Goal: Register for event/course

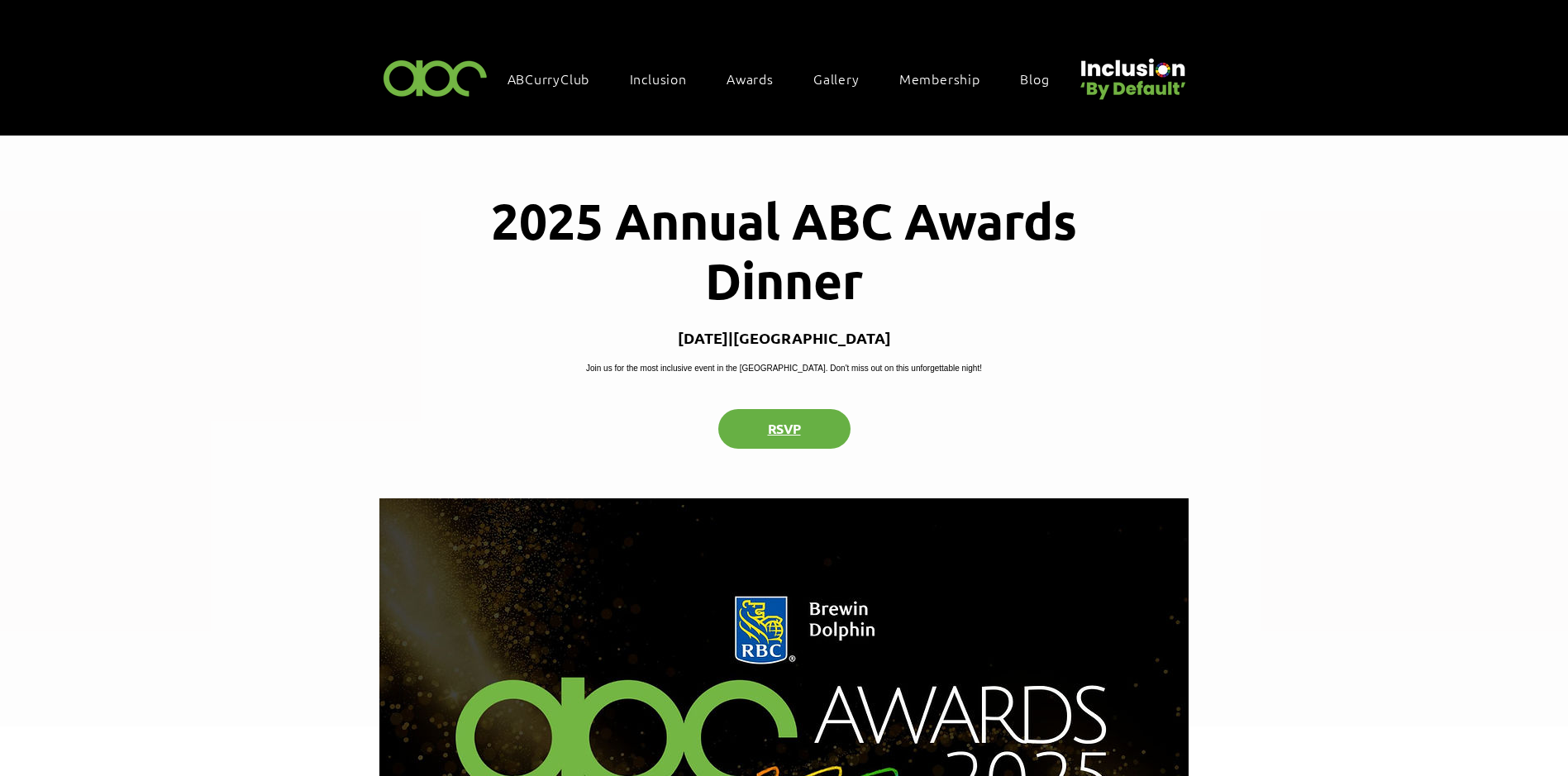
click at [791, 448] on button "RSVP" at bounding box center [784, 429] width 132 height 39
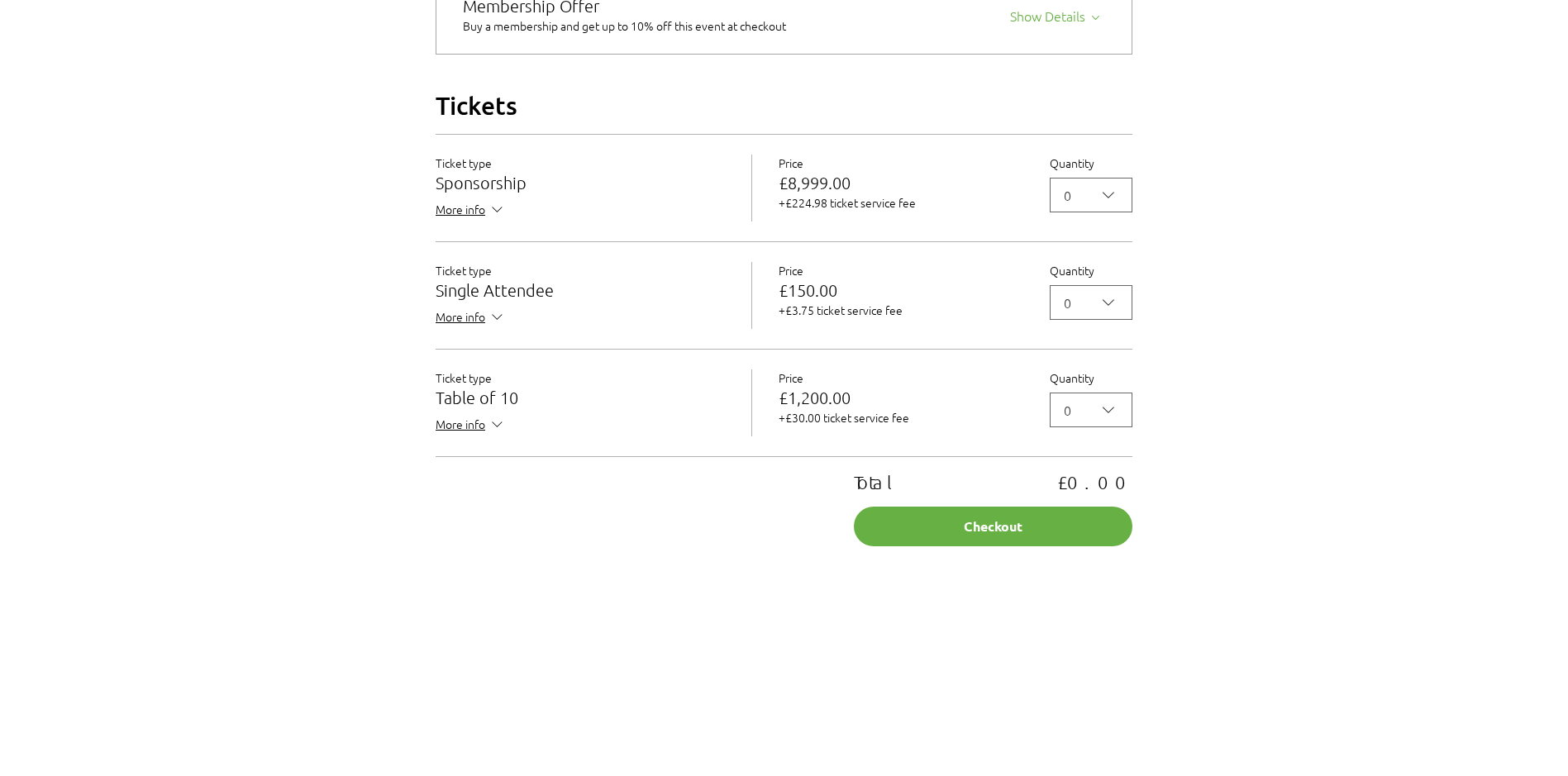
scroll to position [1428, 0]
click at [492, 433] on icon "2025 Annual ABC Awards Dinner" at bounding box center [498, 424] width 18 height 18
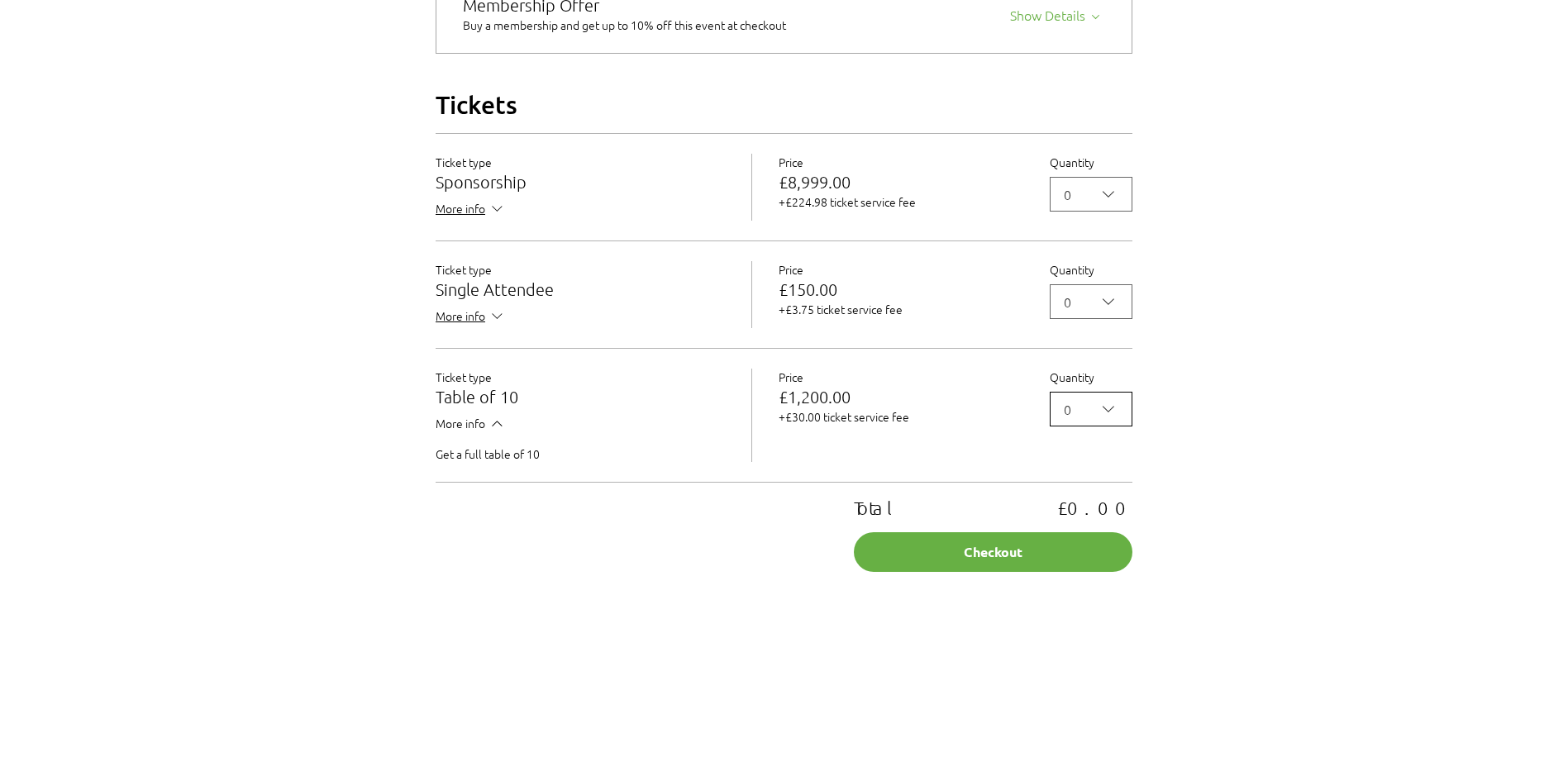
click at [1112, 419] on icon "2025 Annual ABC Awards Dinner" at bounding box center [1109, 409] width 20 height 20
click at [1069, 497] on span "1" at bounding box center [1091, 487] width 61 height 20
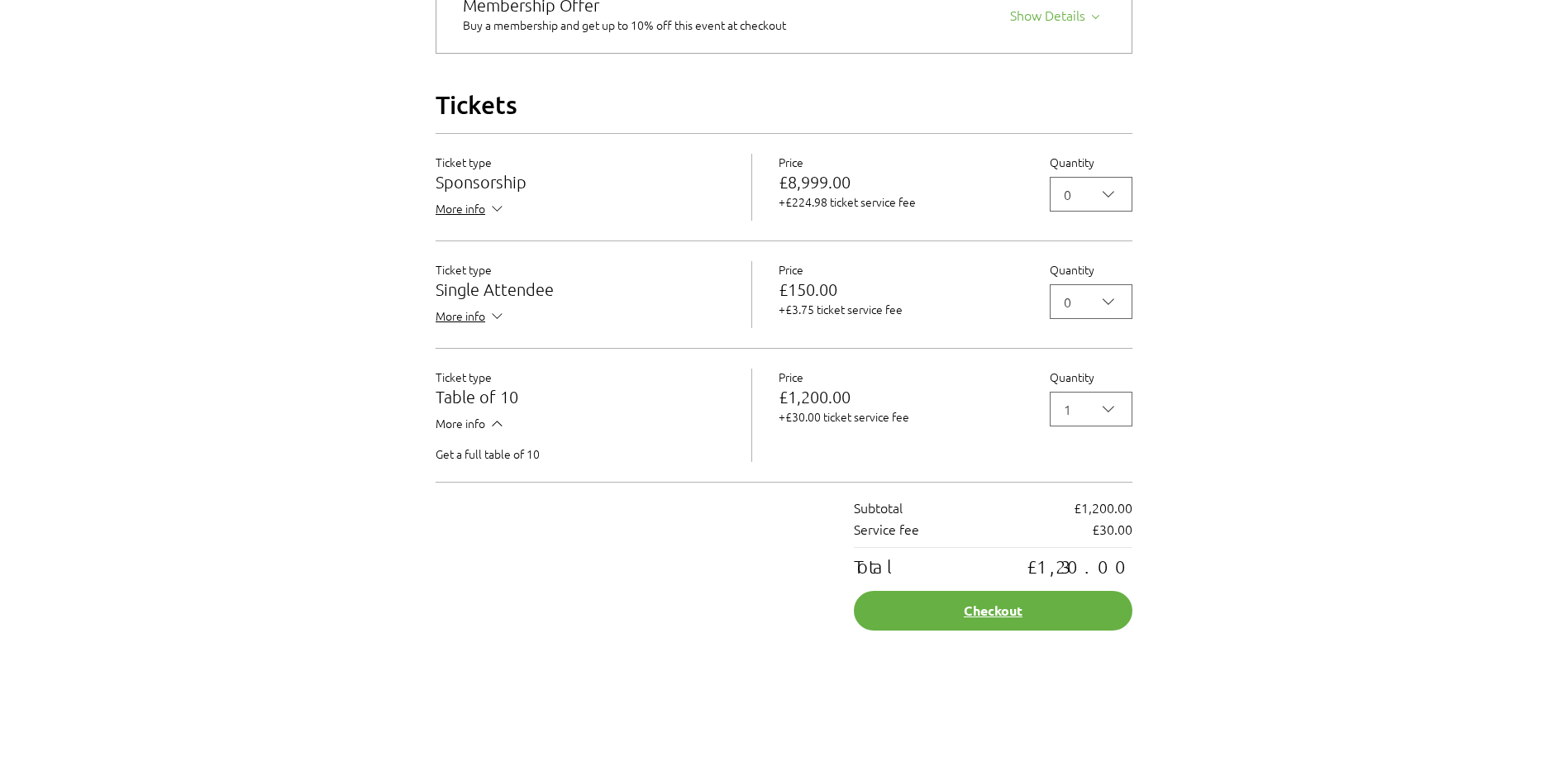
click at [1024, 630] on button "Checkout" at bounding box center [993, 611] width 278 height 39
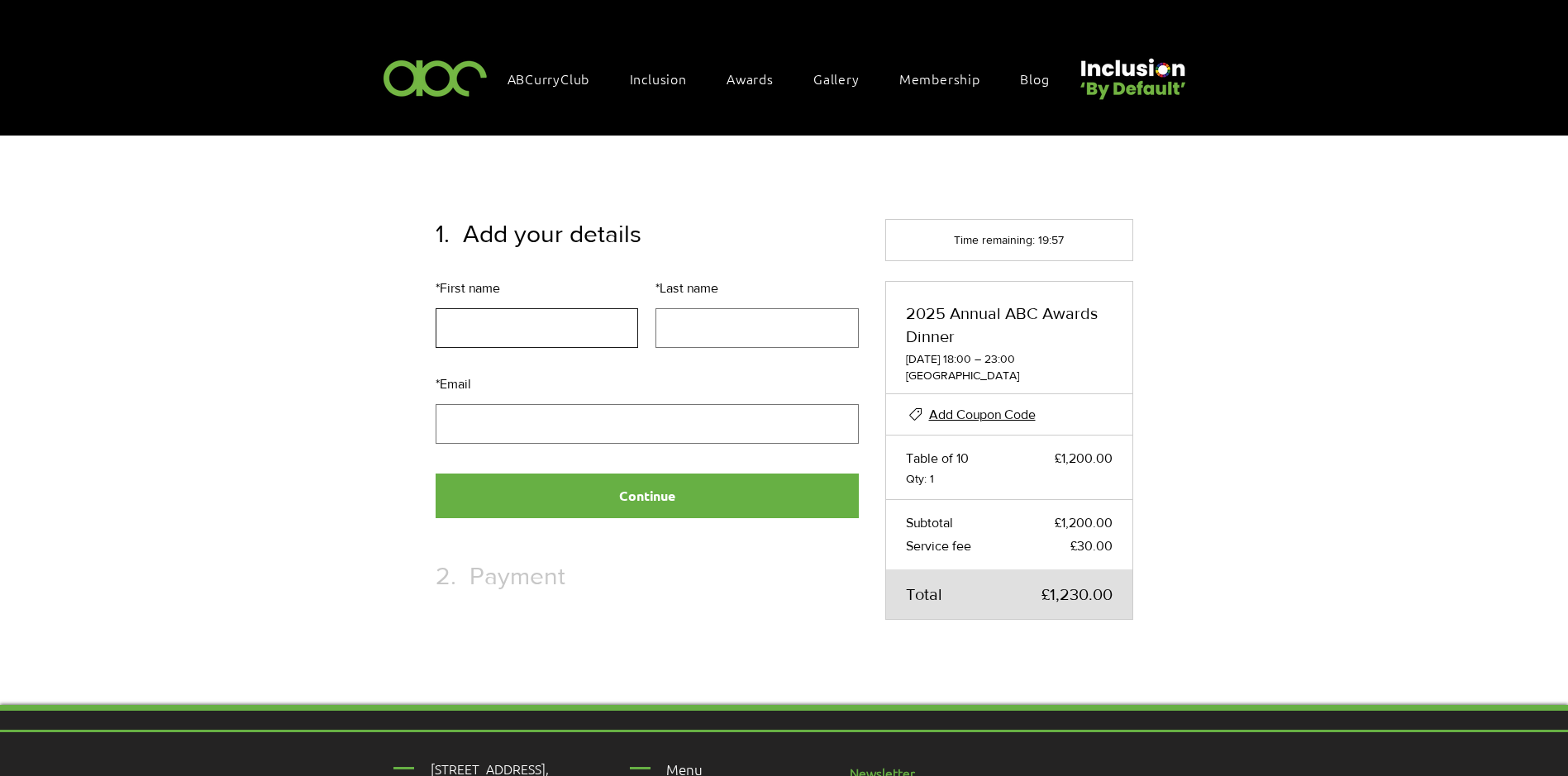
click at [507, 321] on input "* First name" at bounding box center [537, 328] width 204 height 39
type input "******"
type input "*******"
type input "**********"
click at [656, 492] on button "Continue" at bounding box center [647, 496] width 423 height 44
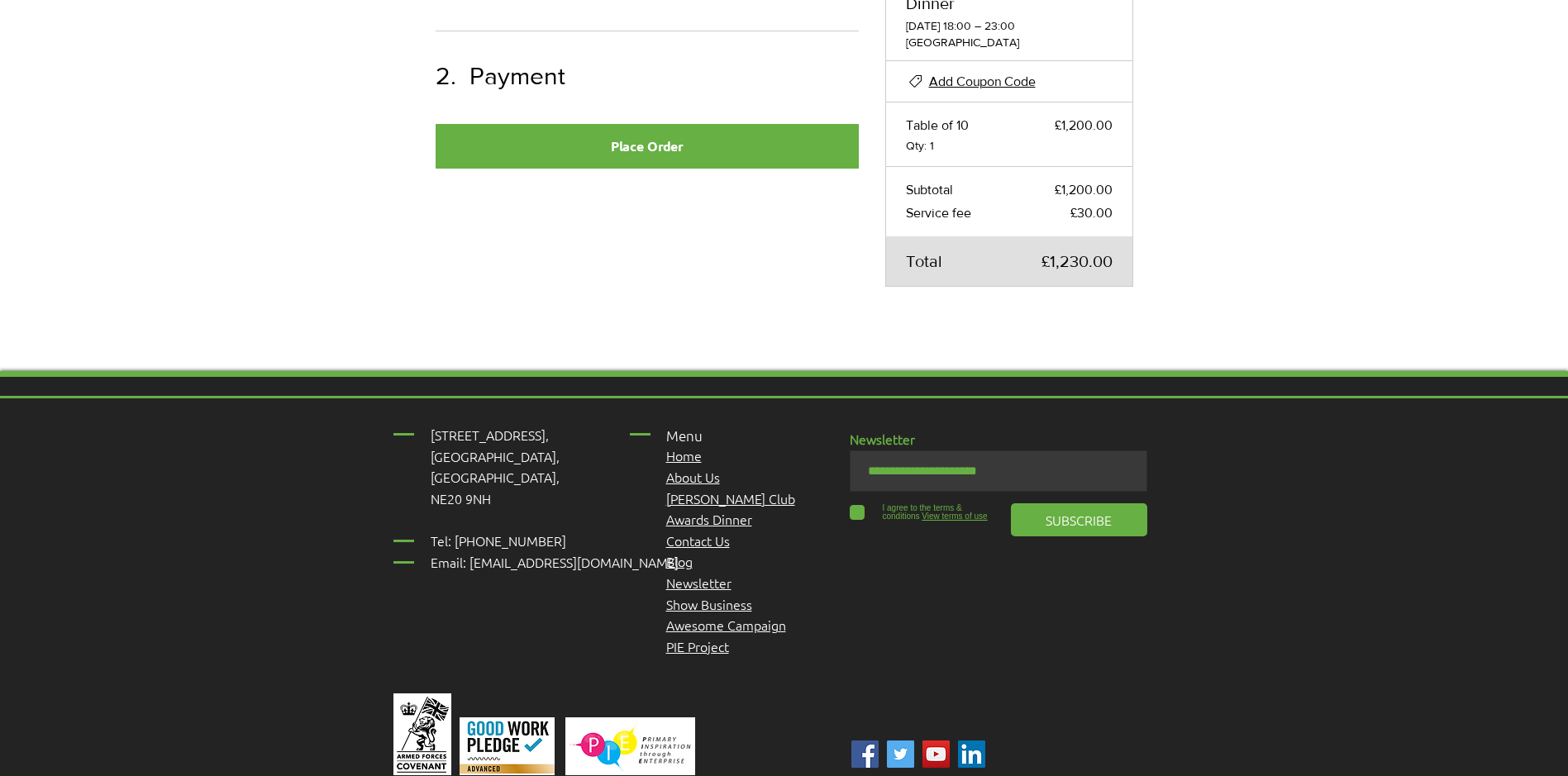
scroll to position [340, 0]
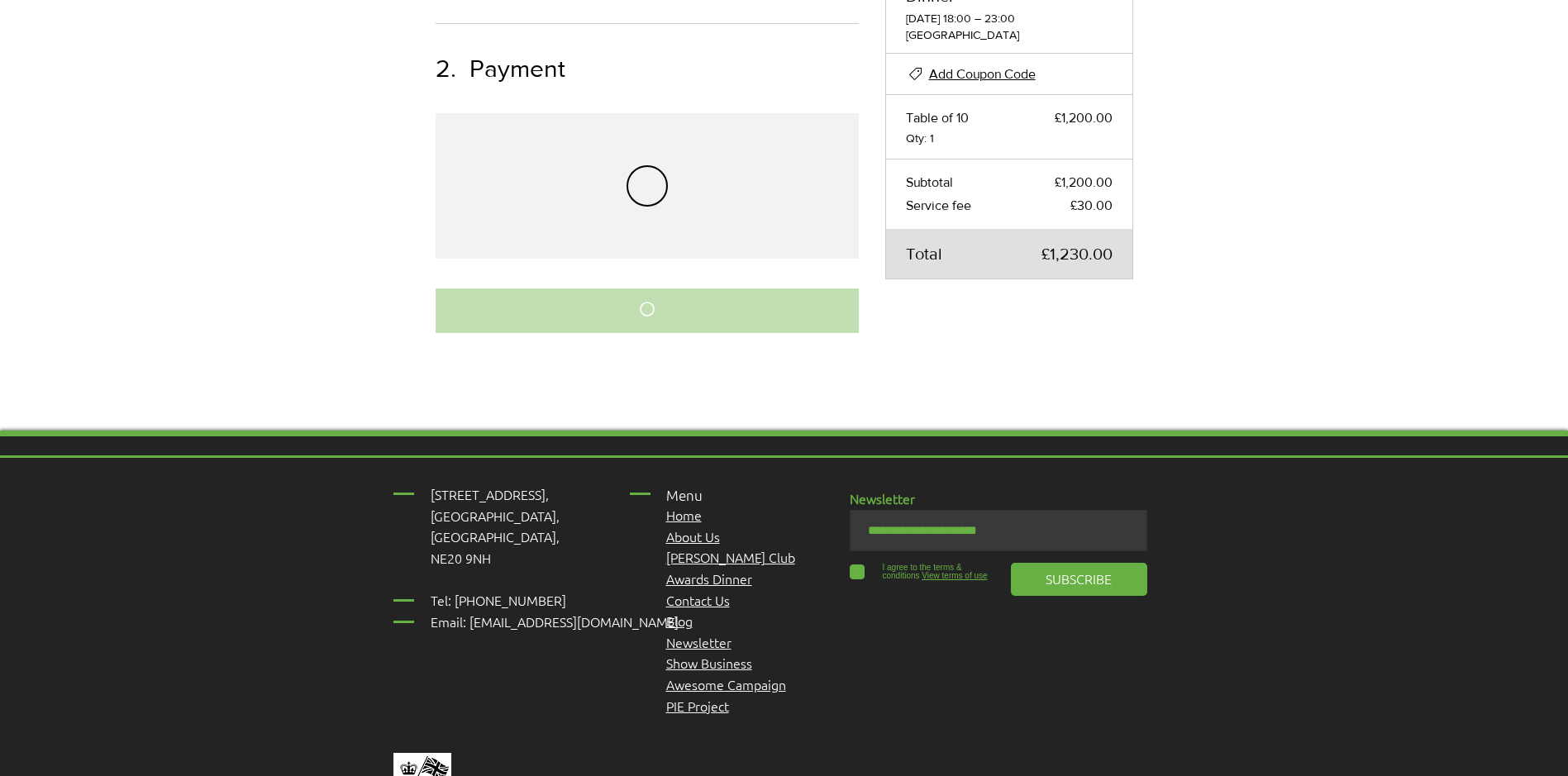
select select "***"
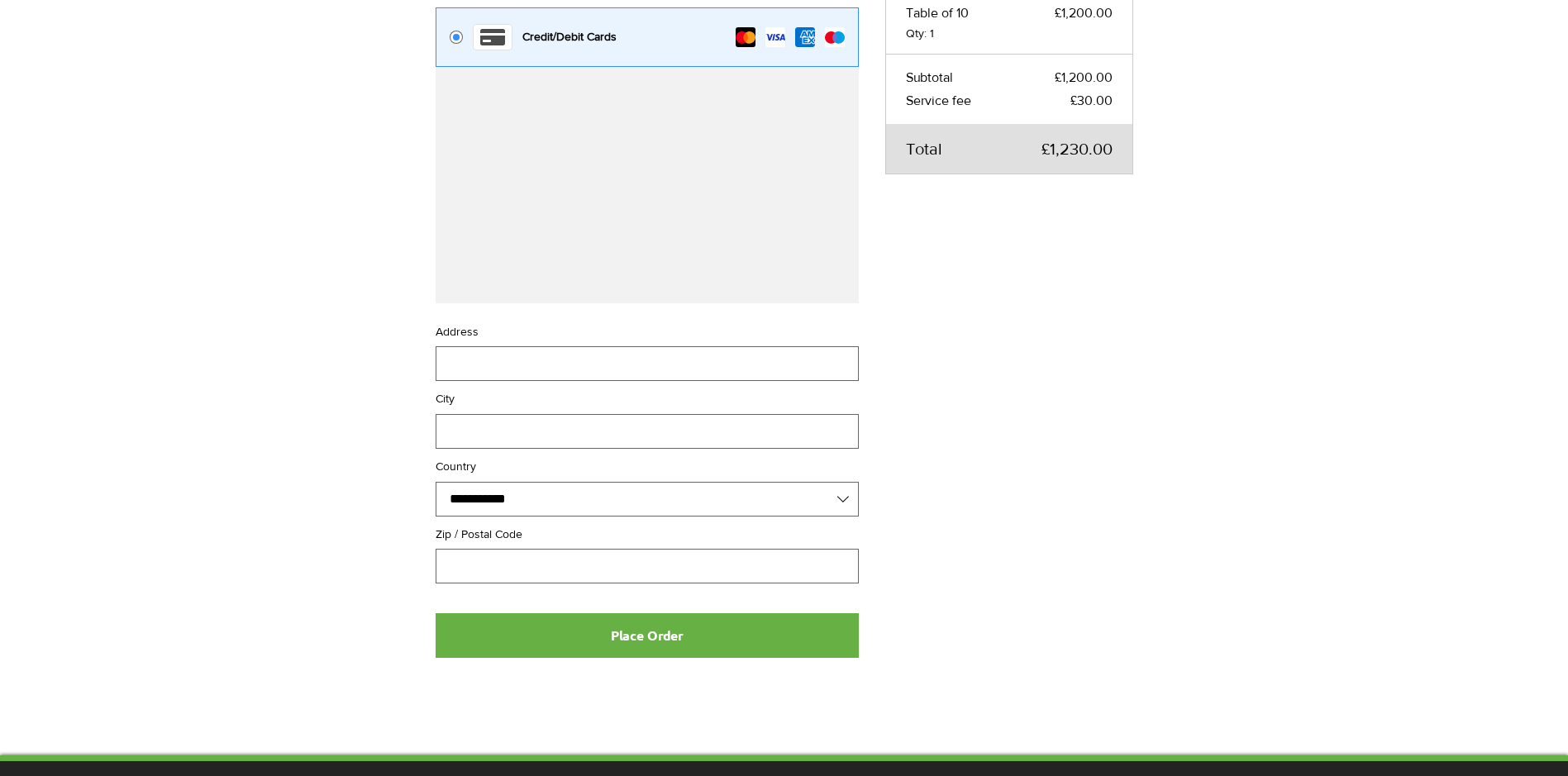
scroll to position [671, 0]
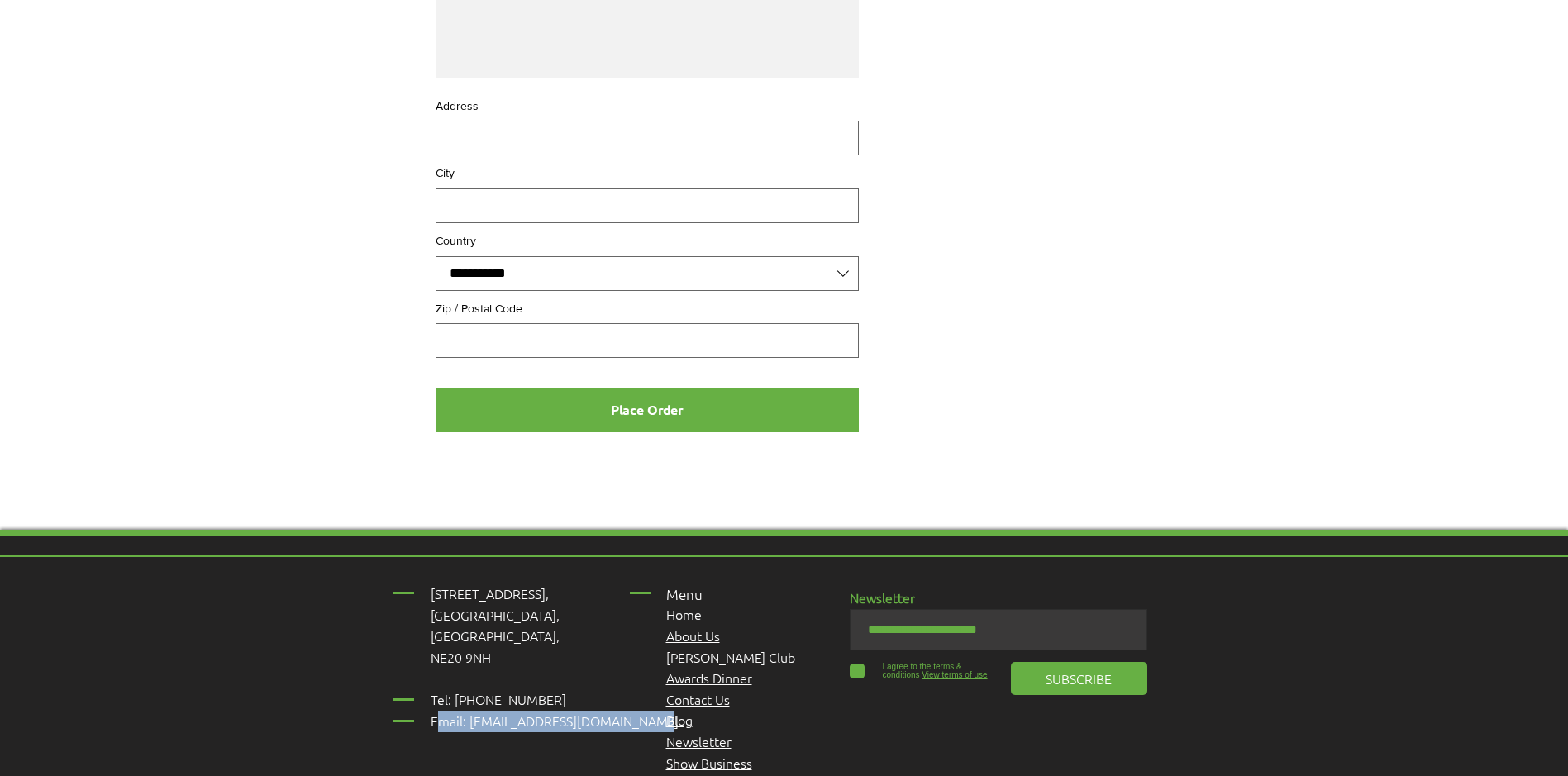
drag, startPoint x: 636, startPoint y: 697, endPoint x: 427, endPoint y: 700, distance: 209.0
drag, startPoint x: 427, startPoint y: 700, endPoint x: 457, endPoint y: 696, distance: 30.3
copy span "Email: [EMAIL_ADDRESS][DOMAIN_NAME]"
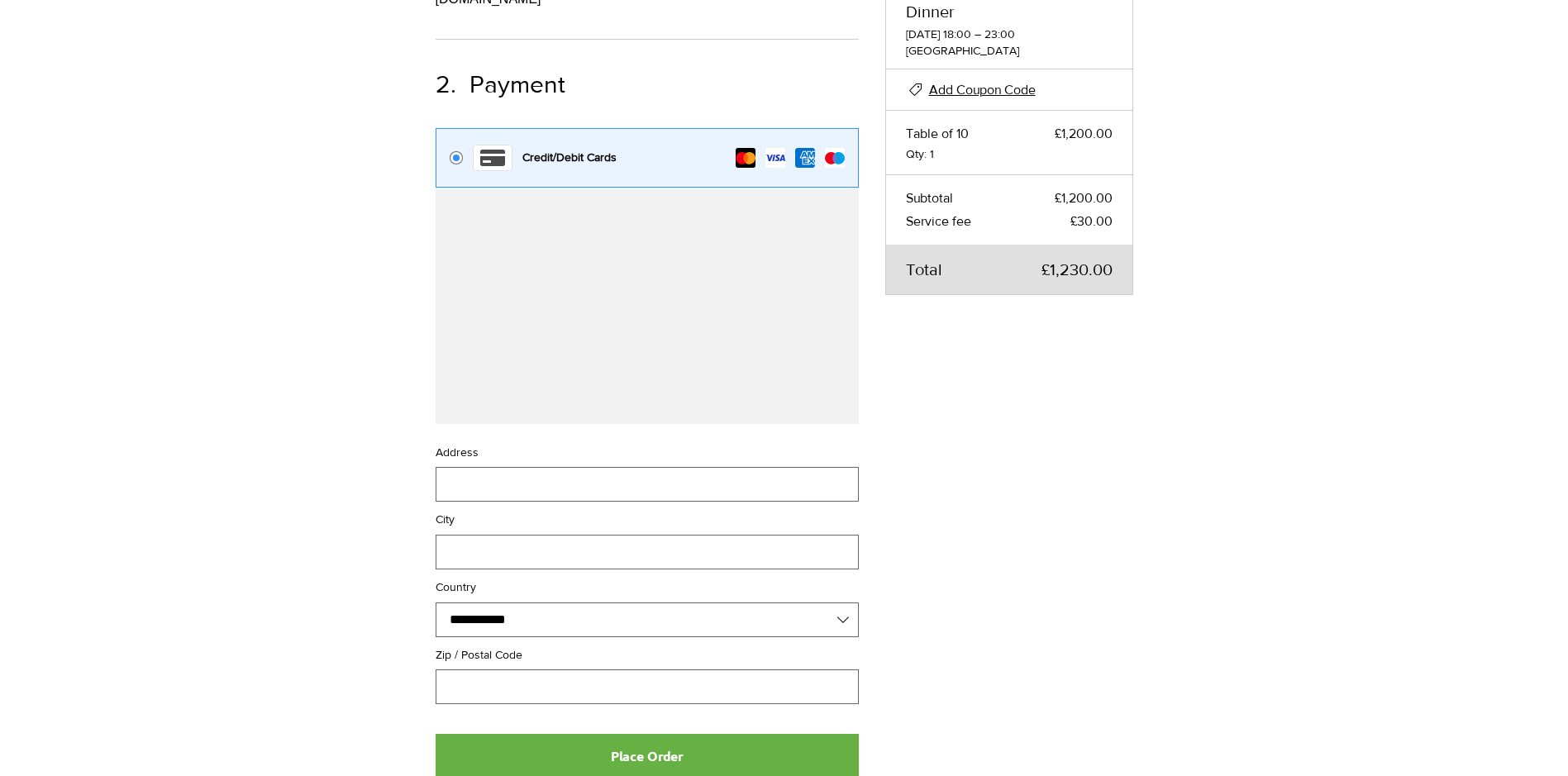
scroll to position [0, 0]
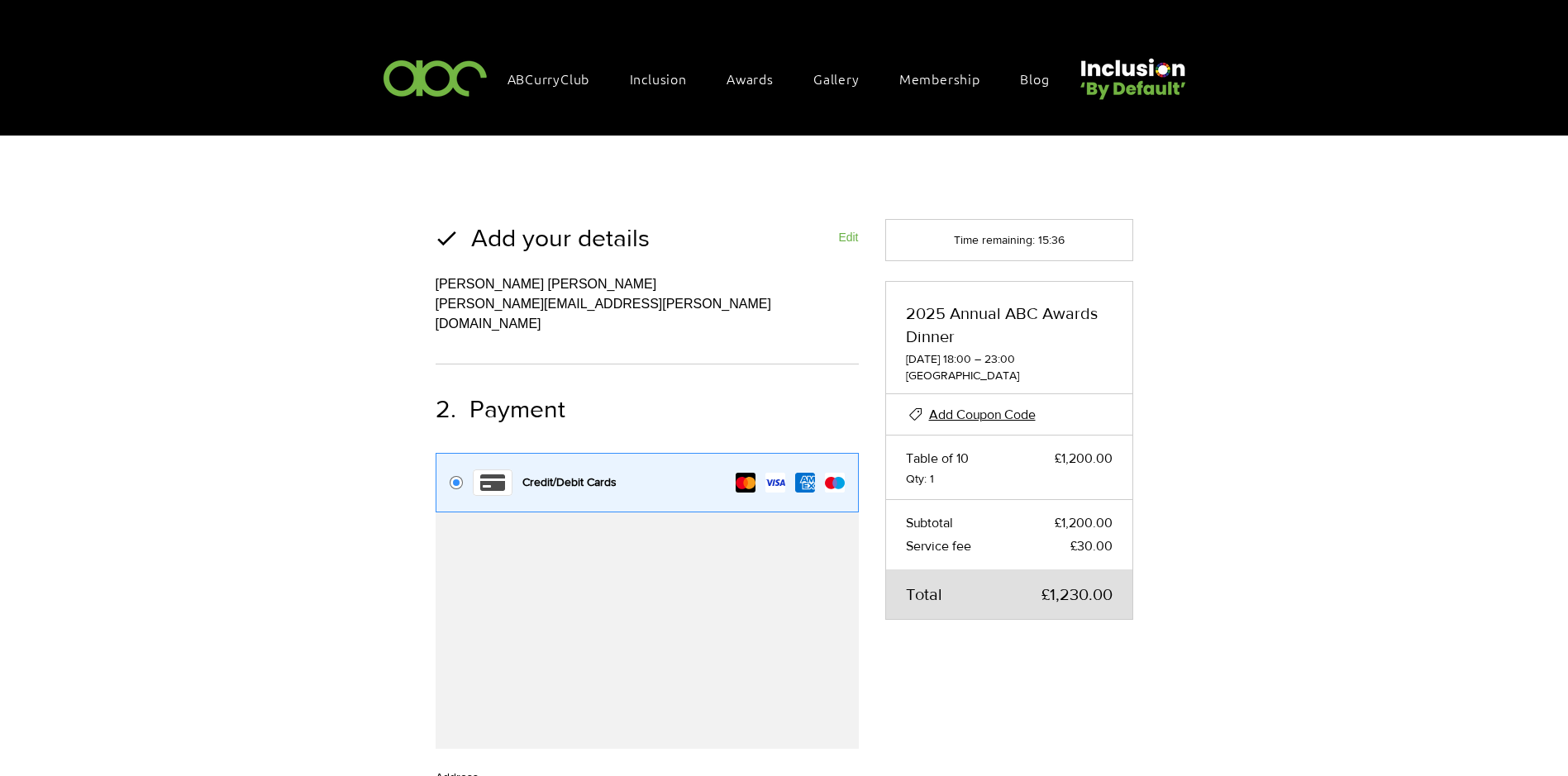
click at [851, 231] on div "Edit" at bounding box center [848, 237] width 20 height 14
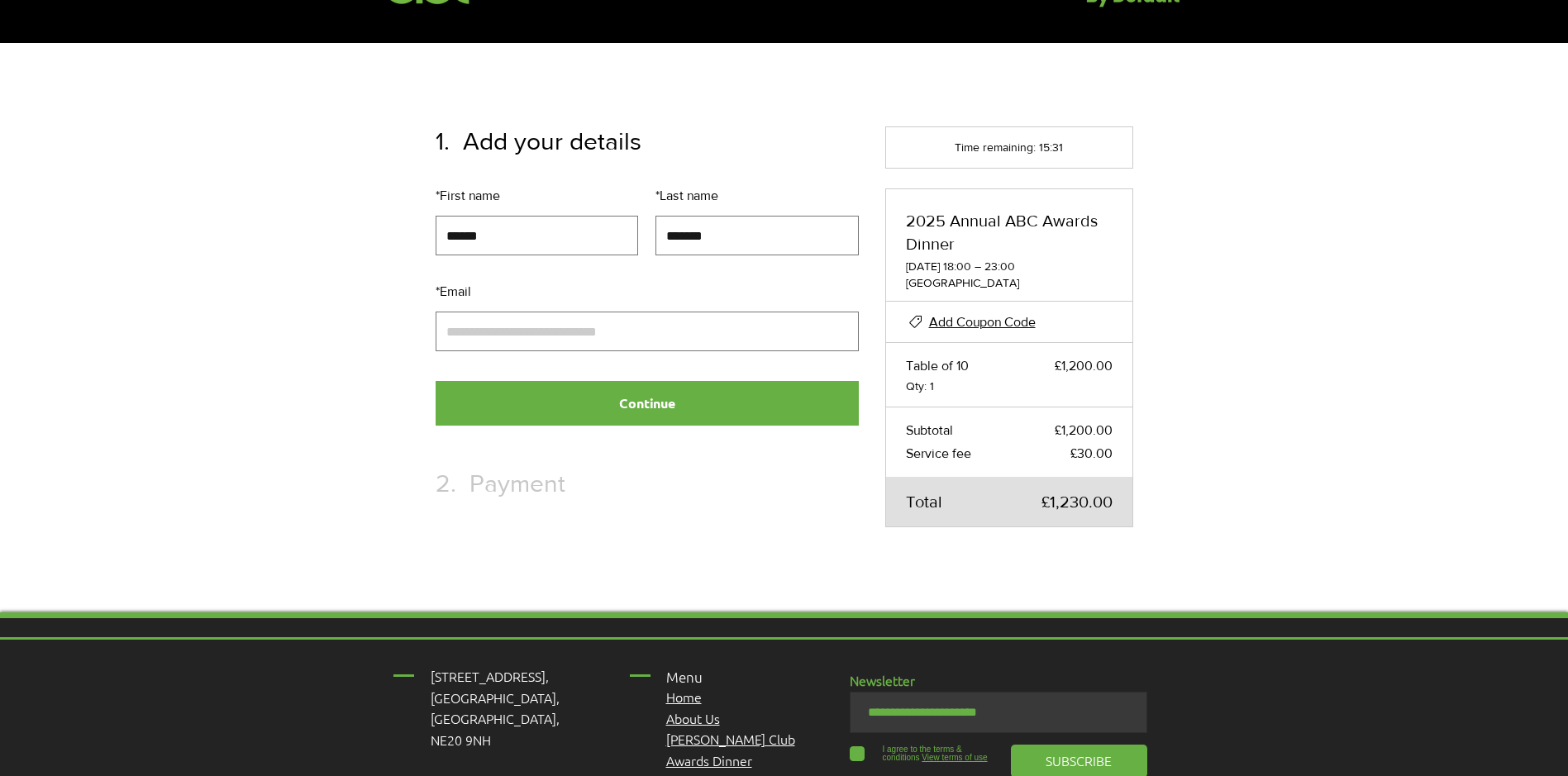
scroll to position [248, 0]
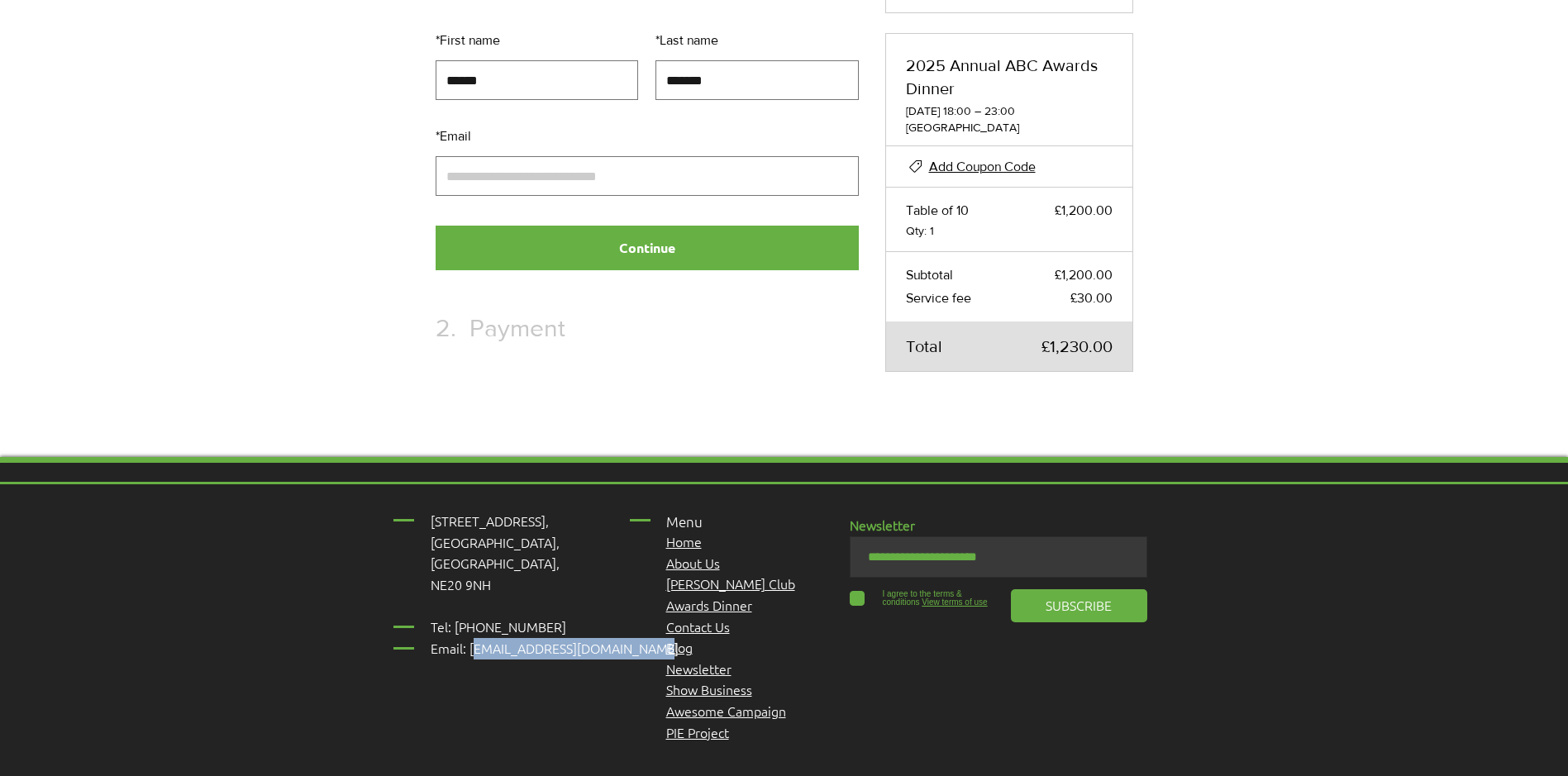
drag, startPoint x: 638, startPoint y: 645, endPoint x: 468, endPoint y: 649, distance: 170.0
click at [468, 649] on p "Tel: [PHONE_NUMBER] Email: [EMAIL_ADDRESS][DOMAIN_NAME]" at bounding box center [564, 637] width 266 height 42
drag, startPoint x: 468, startPoint y: 649, endPoint x: 486, endPoint y: 644, distance: 18.7
copy span "[EMAIL_ADDRESS][DOMAIN_NAME]"
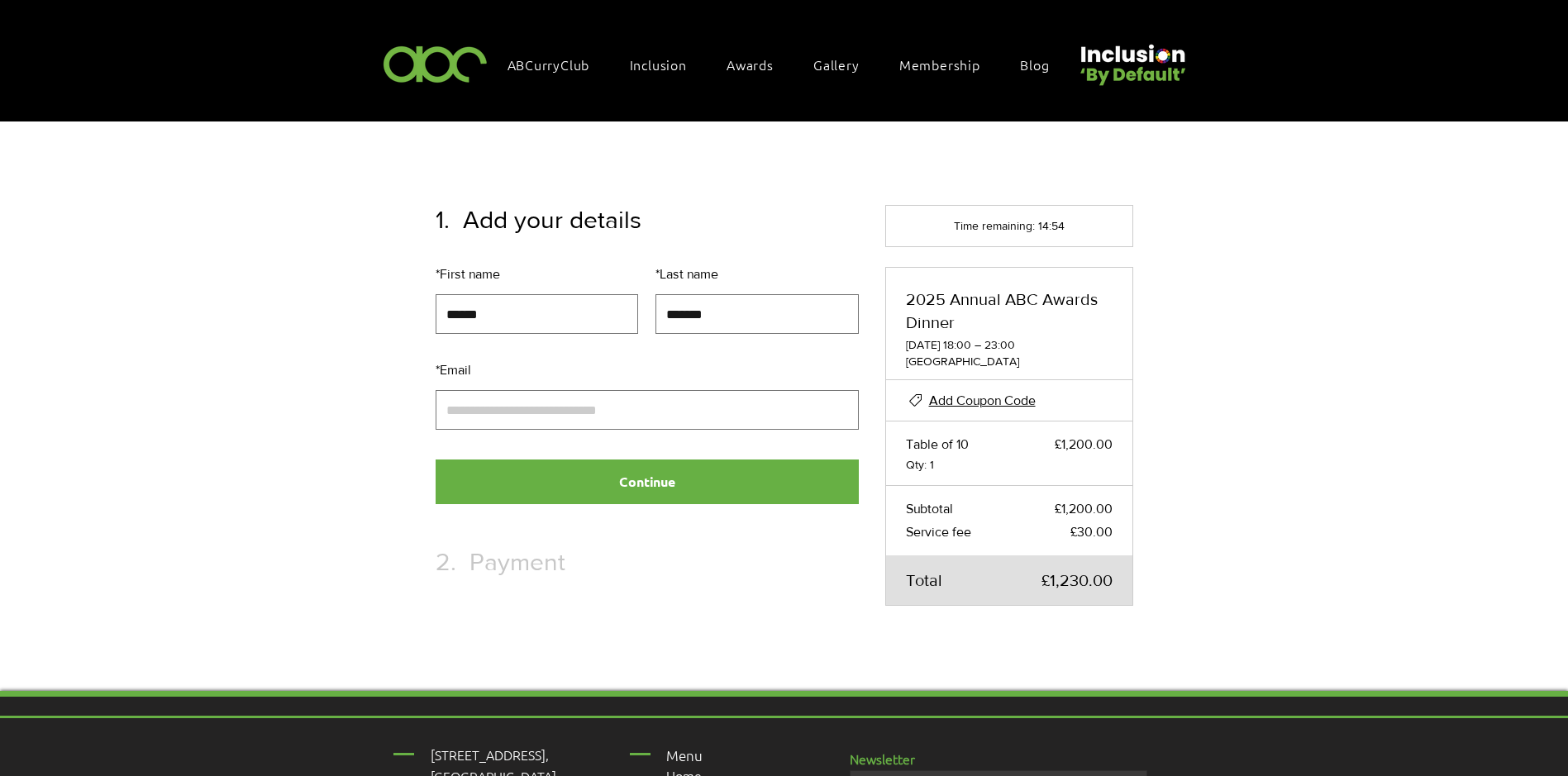
scroll to position [0, 0]
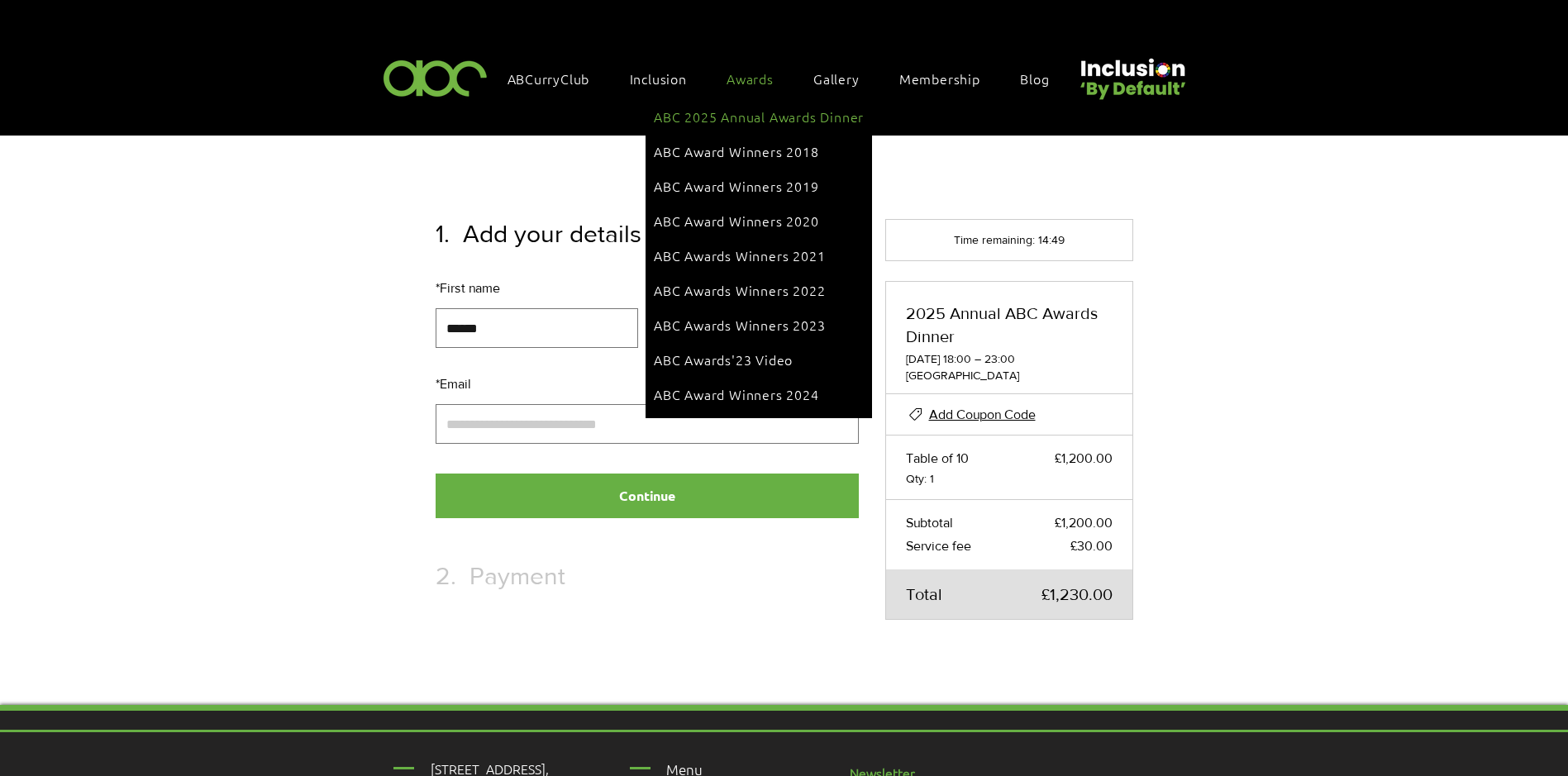
click at [775, 119] on span "ABC 2025 Annual Awards Dinner" at bounding box center [758, 116] width 210 height 18
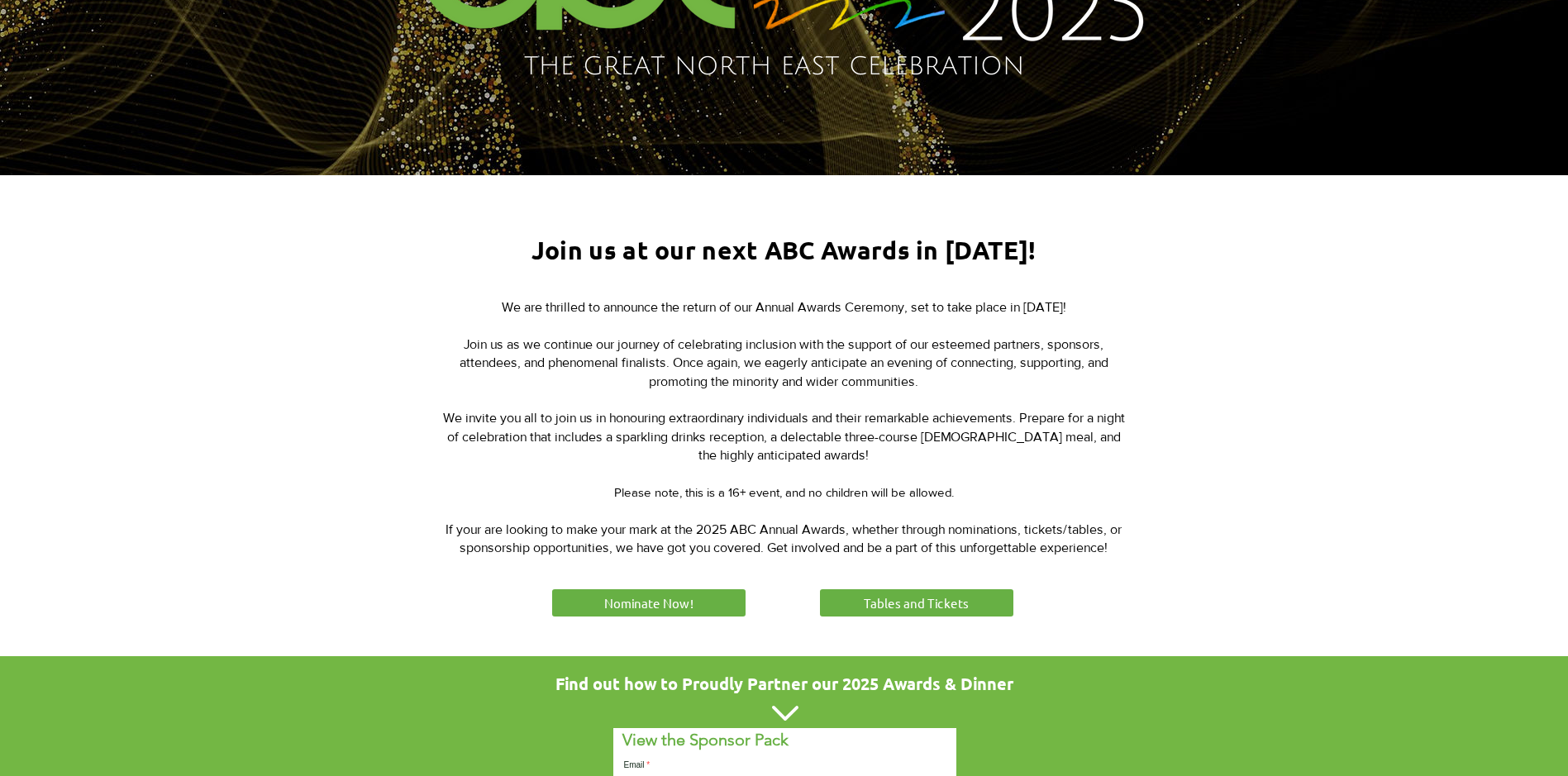
scroll to position [578, 0]
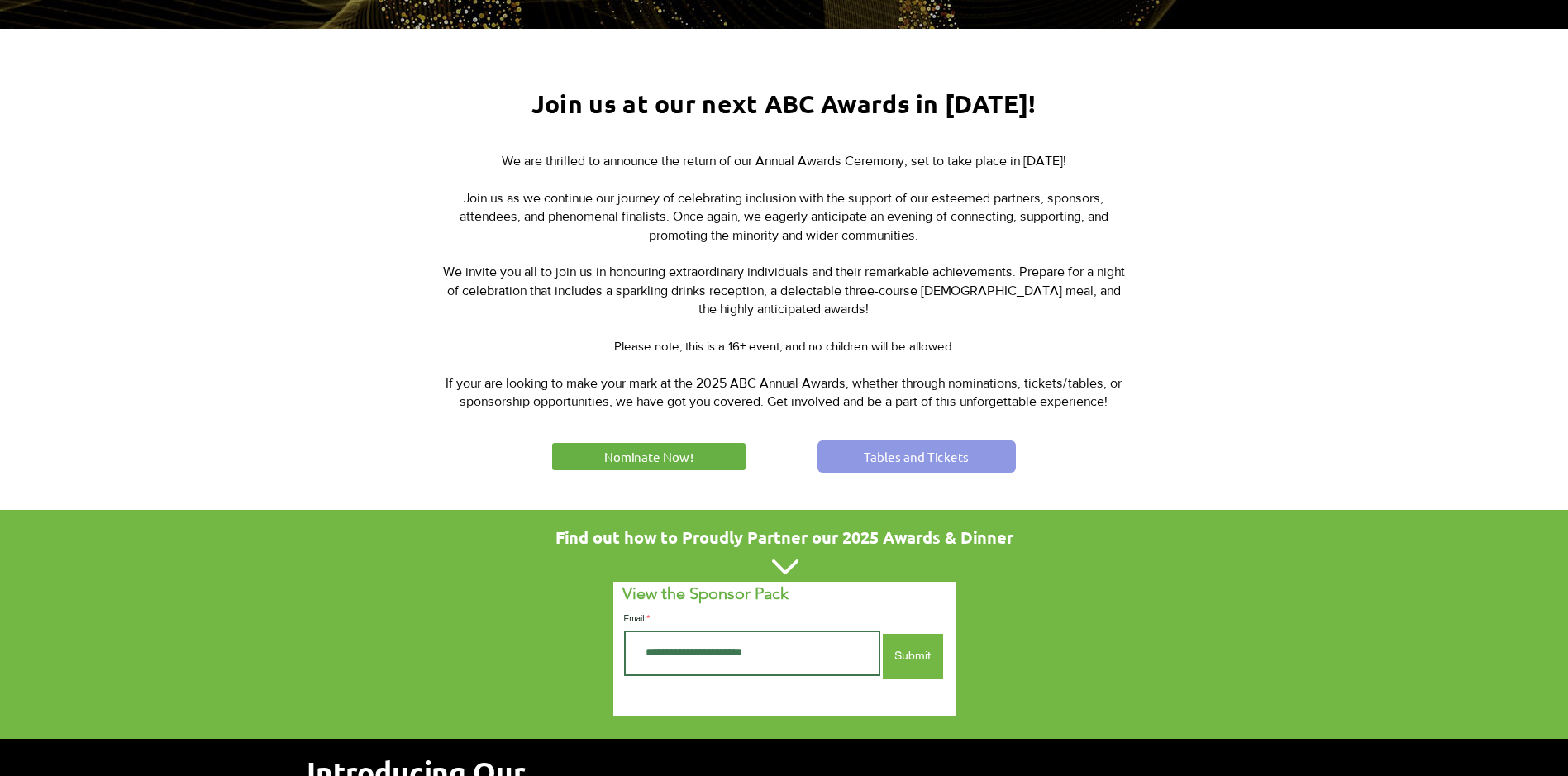
click at [924, 450] on span "Tables and Tickets" at bounding box center [916, 457] width 105 height 18
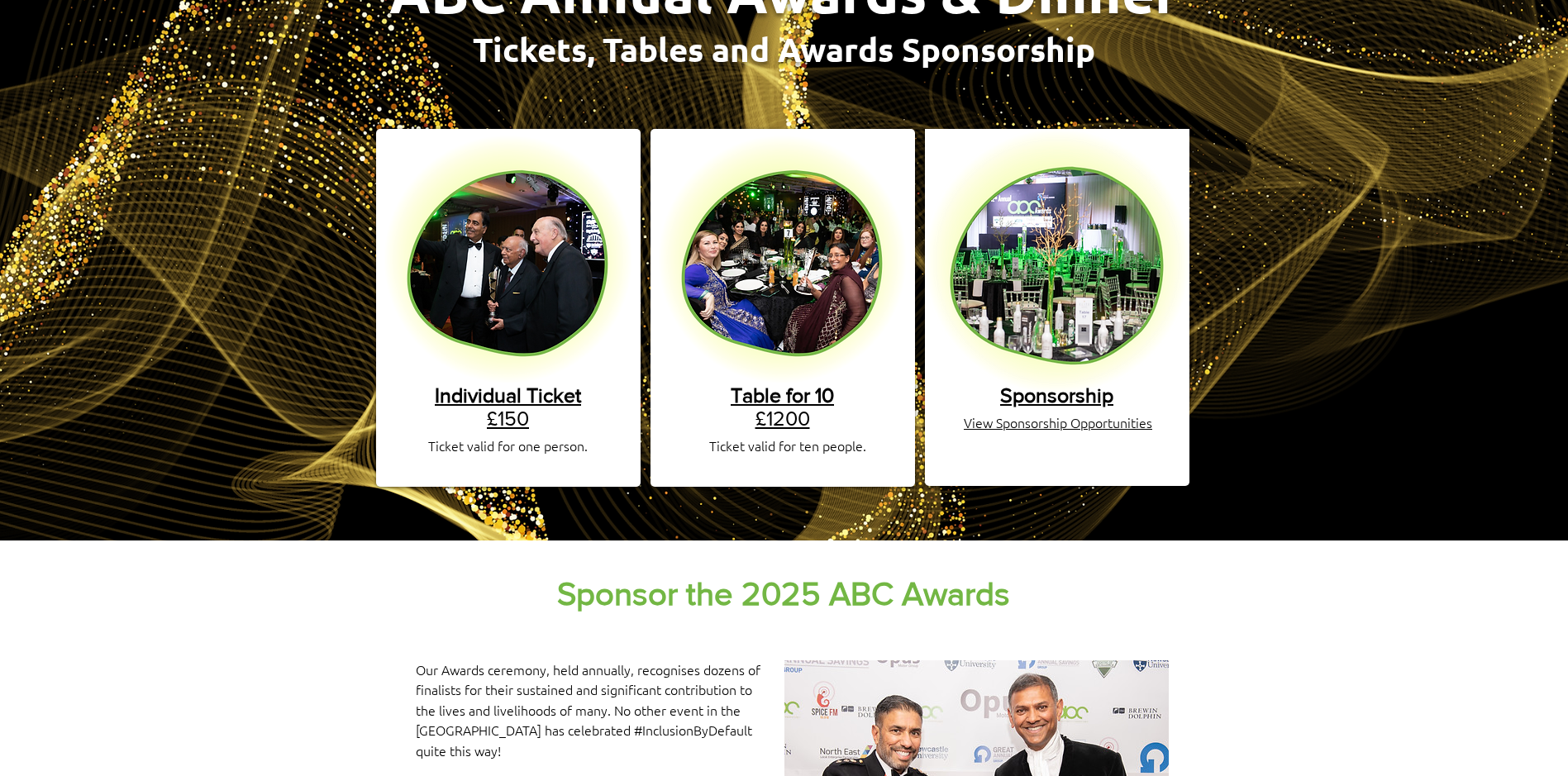
scroll to position [191, 0]
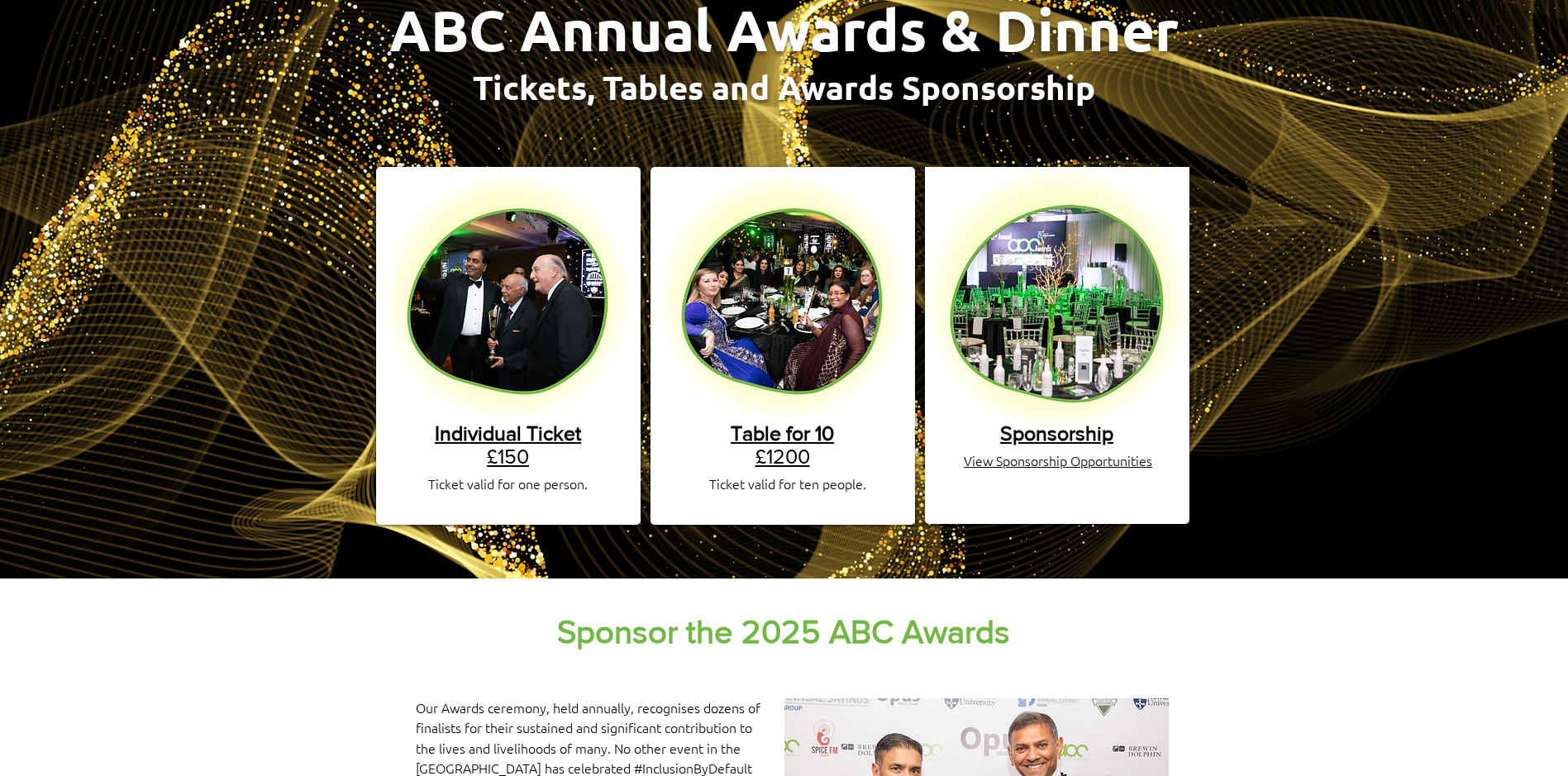
click at [752, 279] on img "main content" at bounding box center [782, 297] width 249 height 249
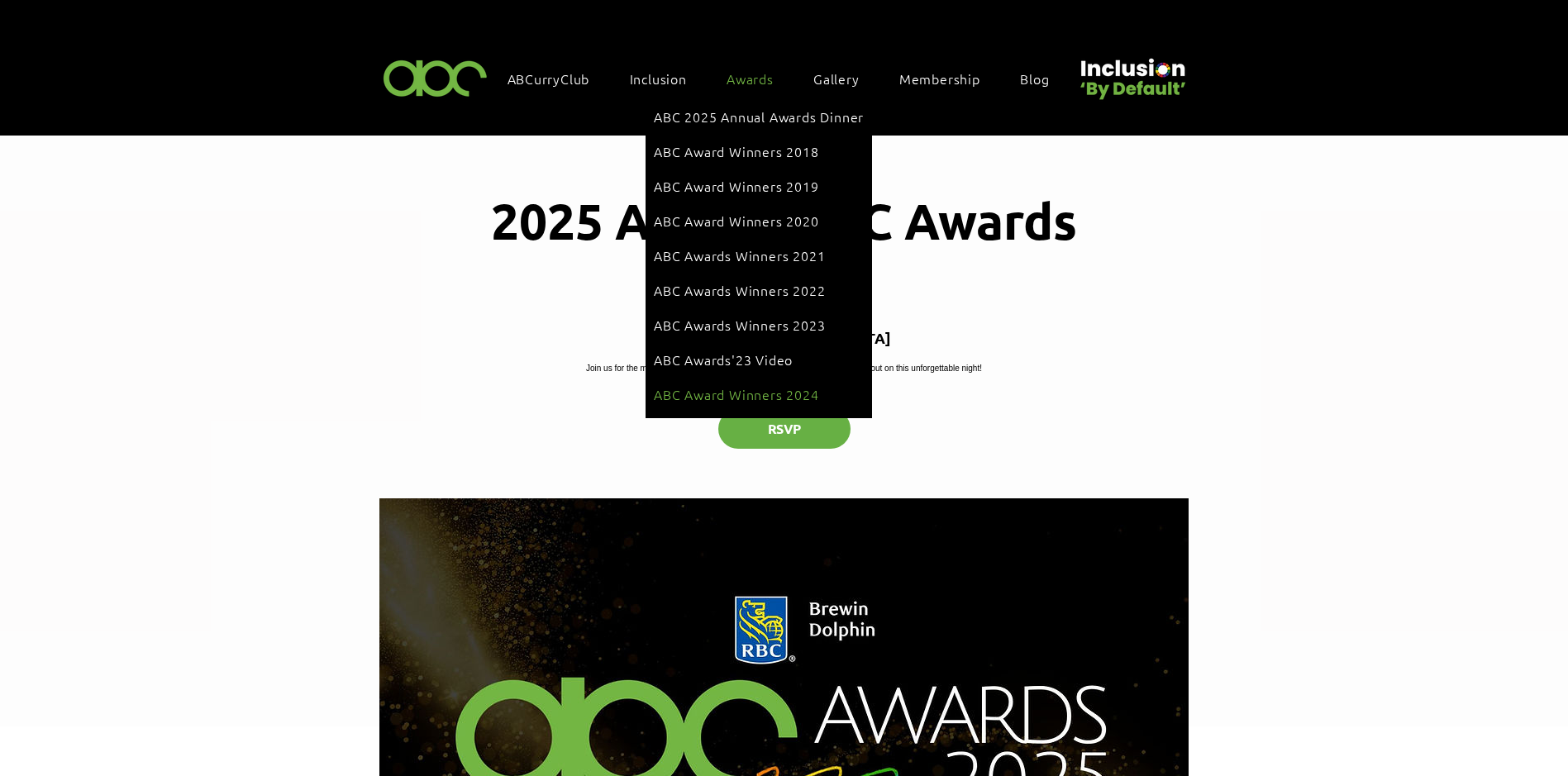
click at [757, 386] on span "ABC Award Winners 2024" at bounding box center [737, 394] width 165 height 18
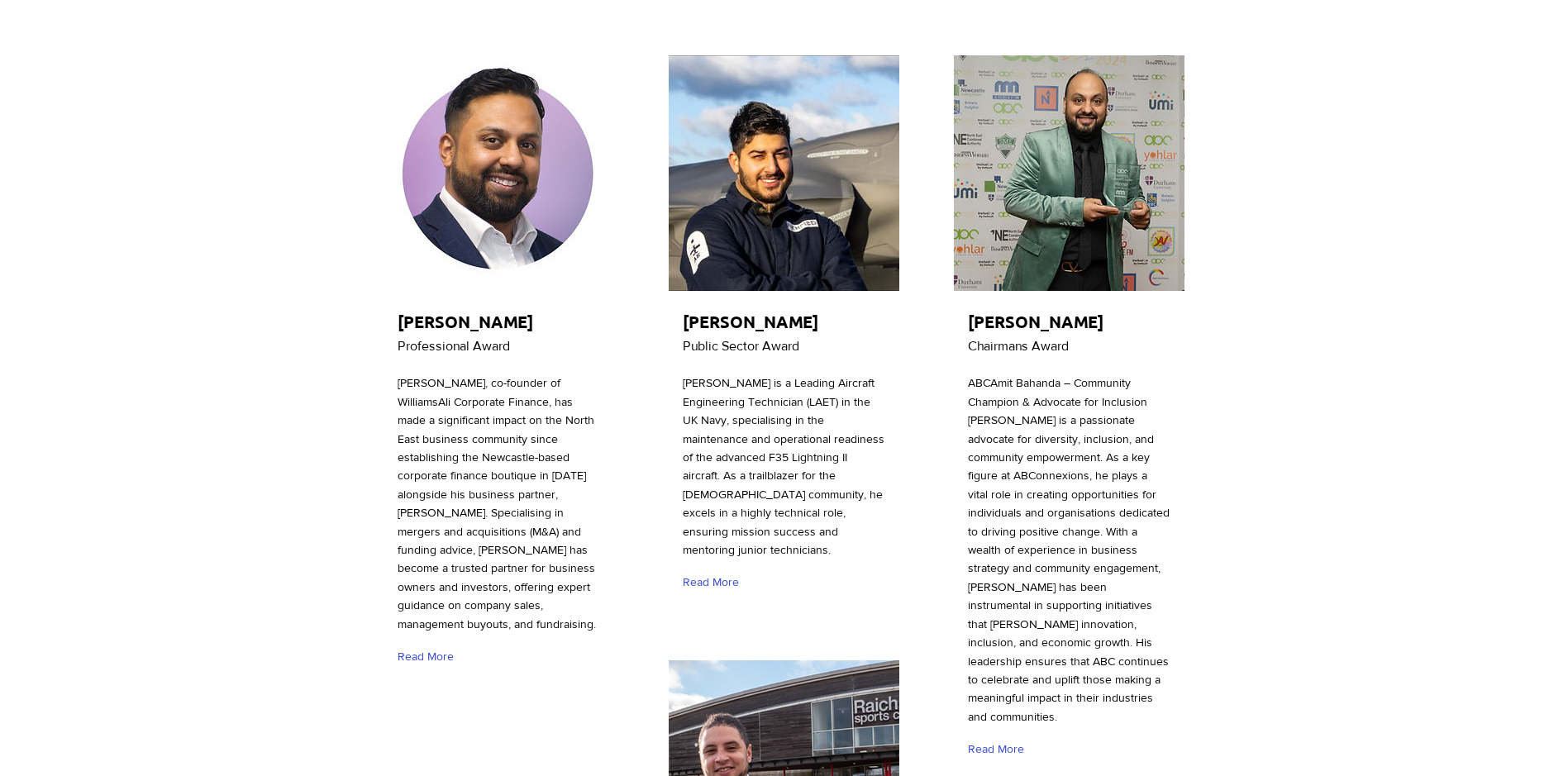
scroll to position [248, 0]
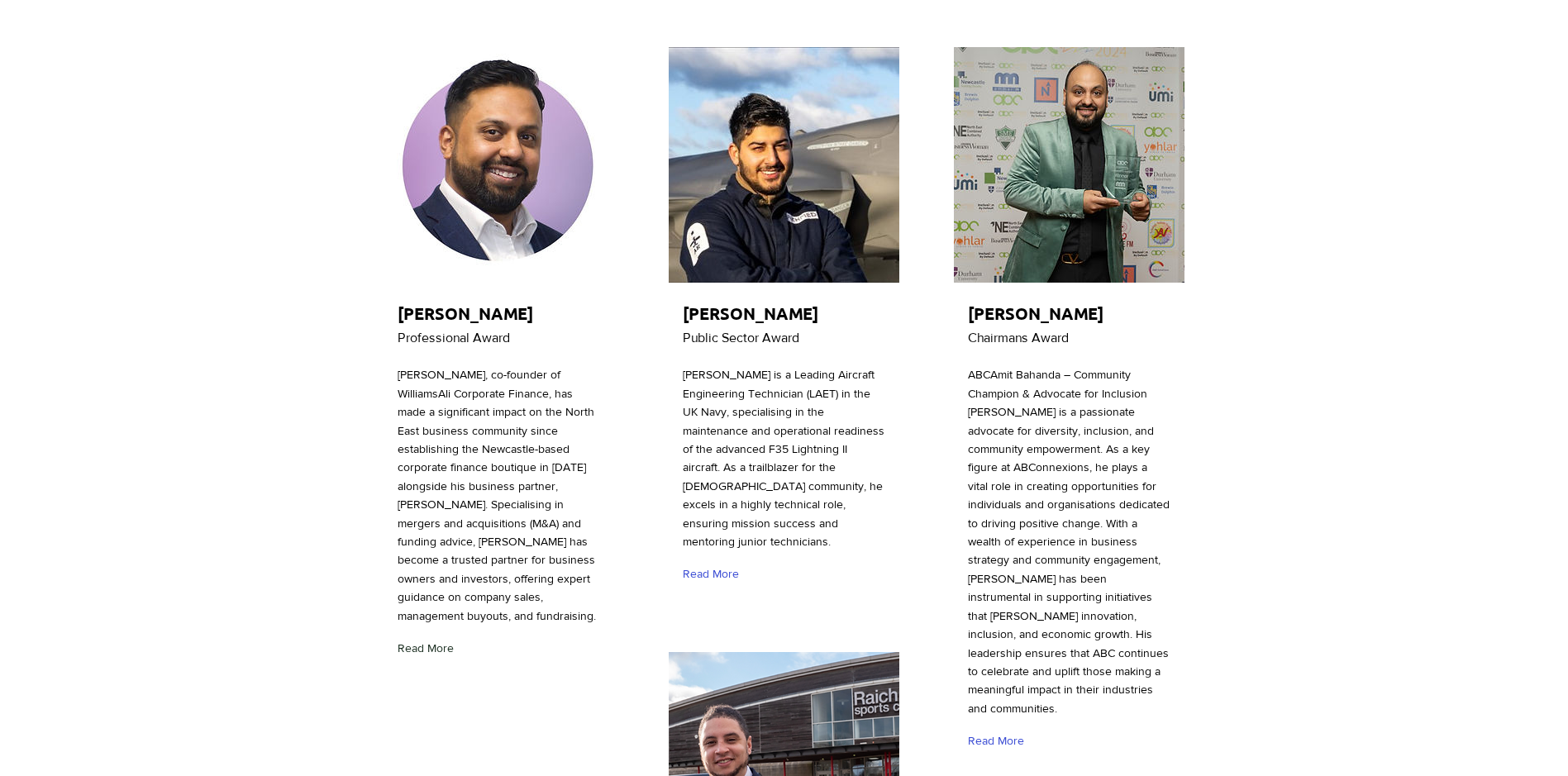
click at [440, 645] on span "Read More" at bounding box center [425, 648] width 56 height 17
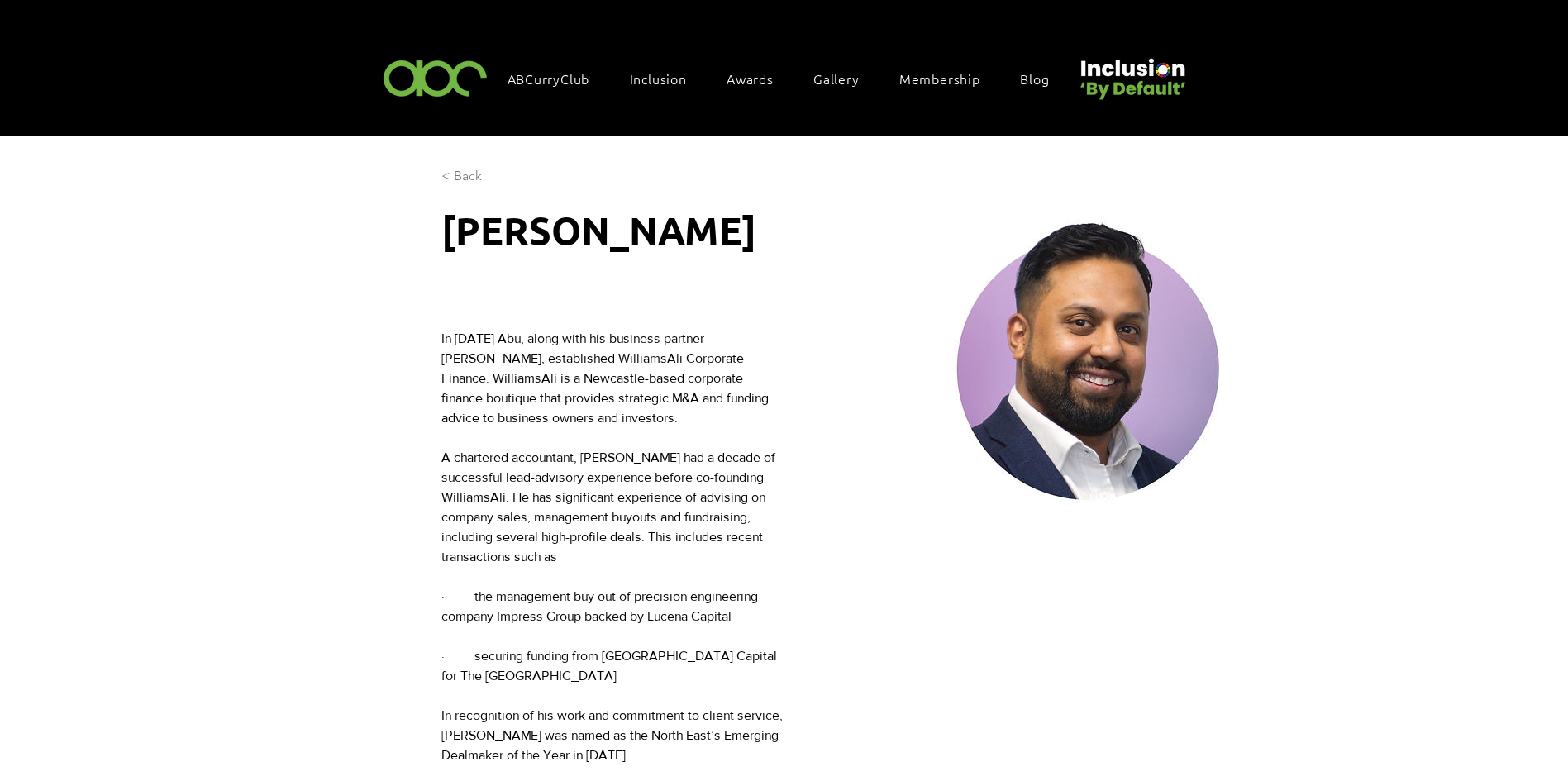
click at [461, 168] on span "< Back" at bounding box center [461, 176] width 40 height 18
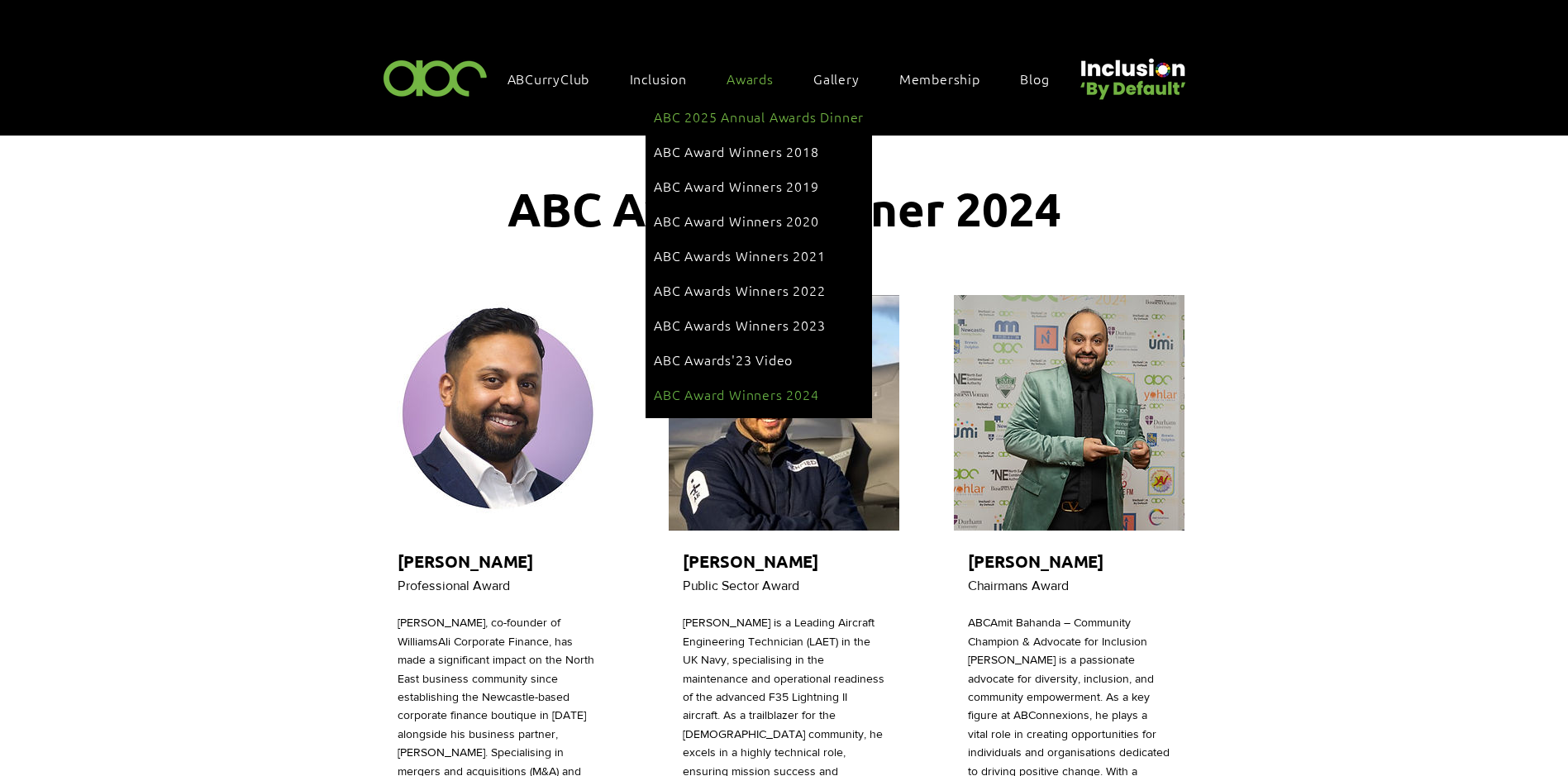
click at [756, 115] on span "ABC 2025 Annual Awards Dinner" at bounding box center [758, 116] width 210 height 18
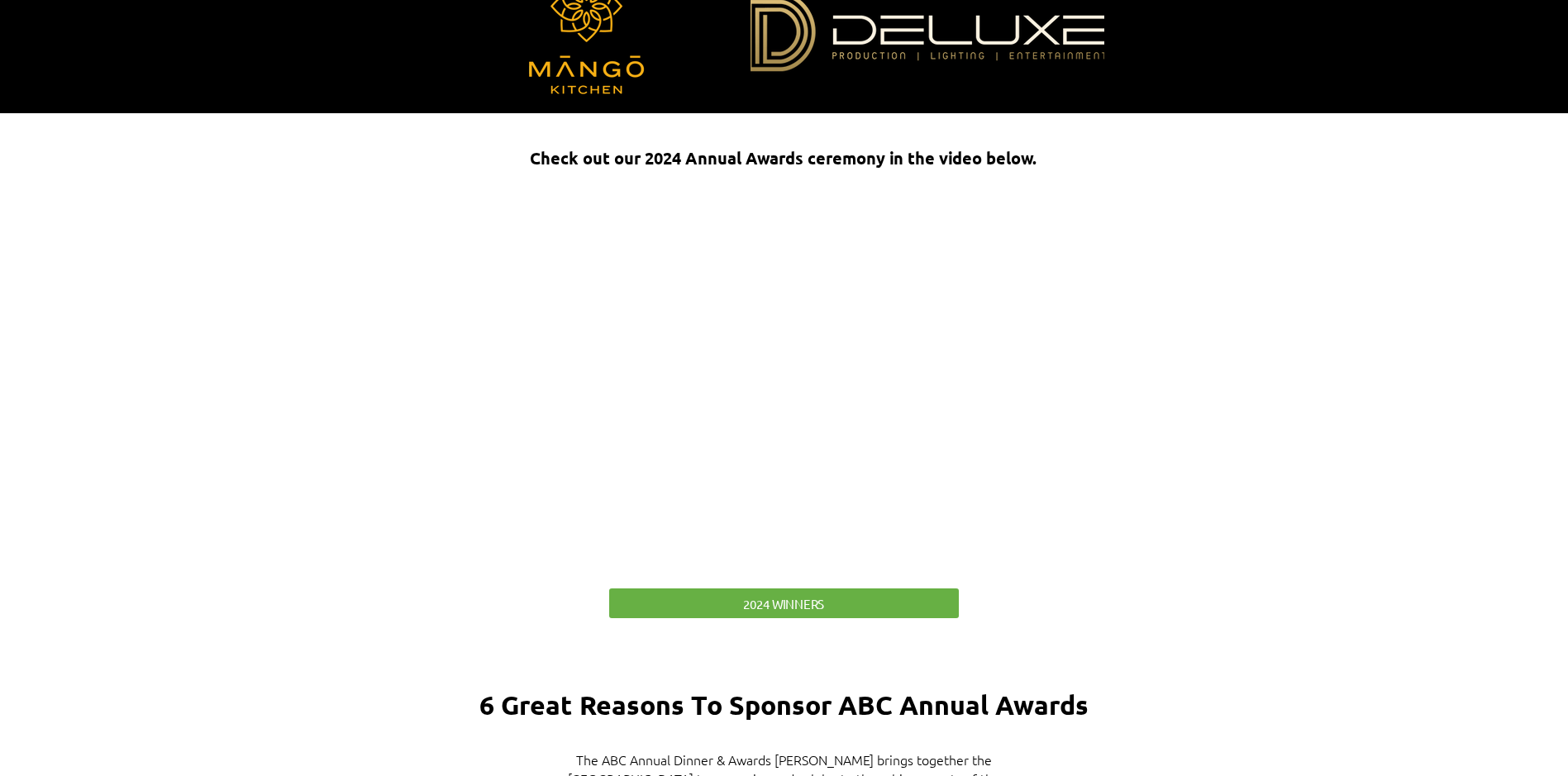
scroll to position [3389, 0]
